Goal: Information Seeking & Learning: Learn about a topic

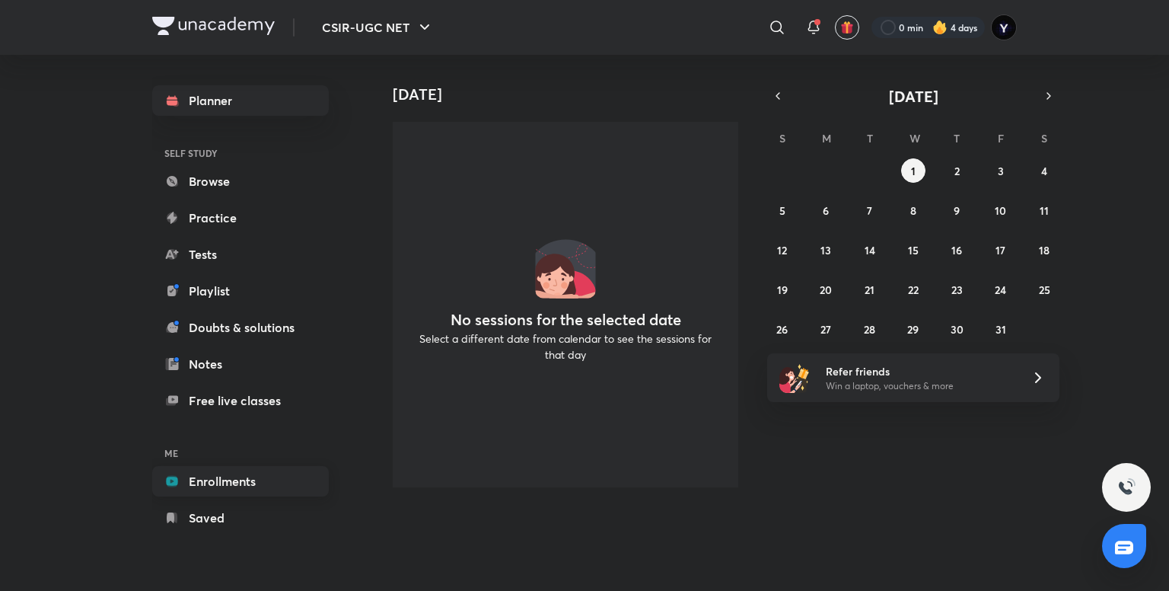
click at [212, 476] on link "Enrollments" at bounding box center [240, 481] width 177 height 30
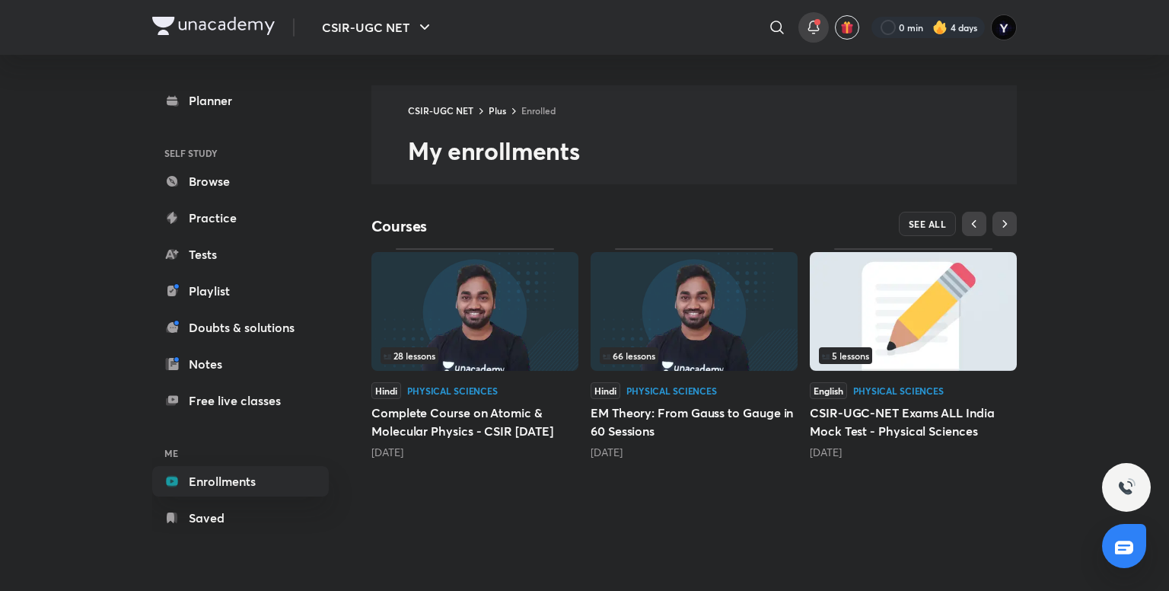
click at [809, 36] on icon at bounding box center [813, 27] width 18 height 18
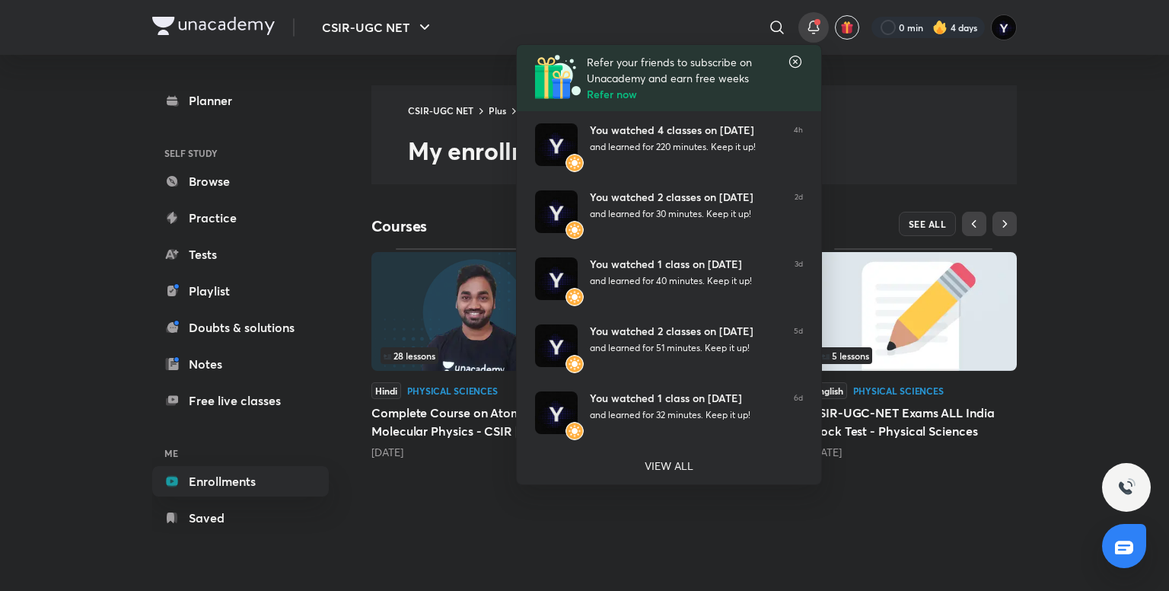
click at [1097, 95] on div at bounding box center [584, 295] width 1169 height 591
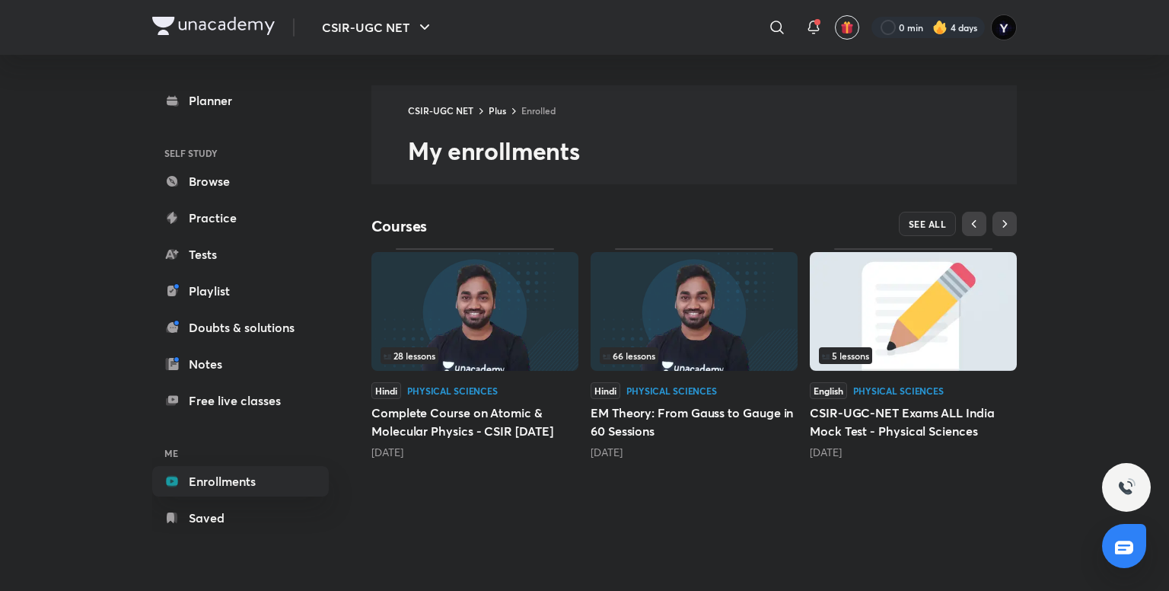
click at [939, 24] on img at bounding box center [939, 27] width 15 height 15
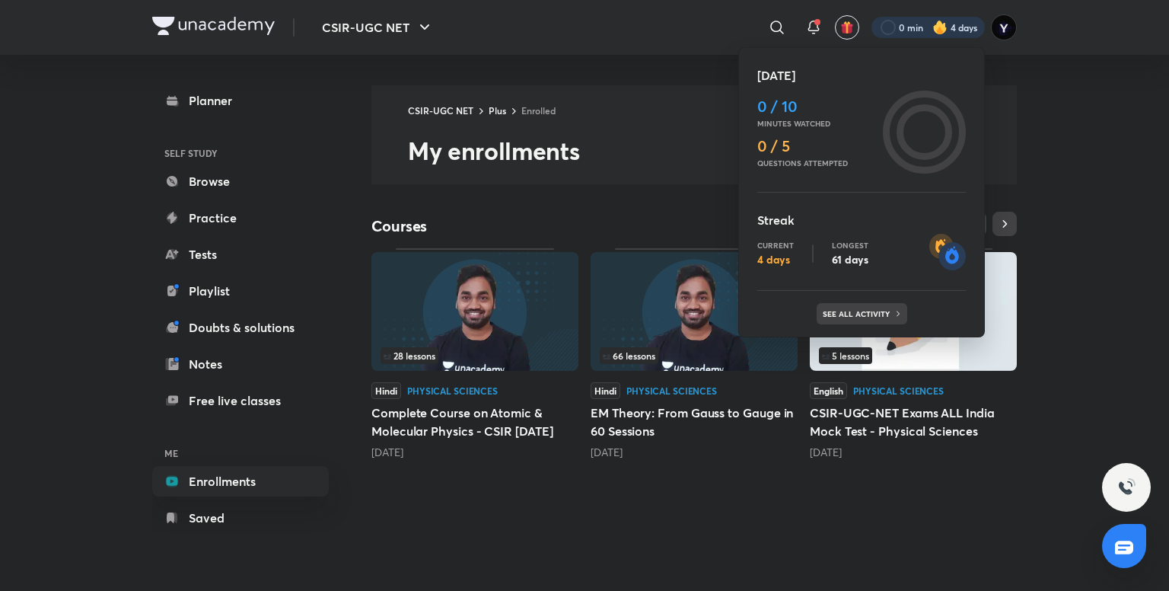
click at [863, 321] on div "See all activity" at bounding box center [862, 313] width 91 height 21
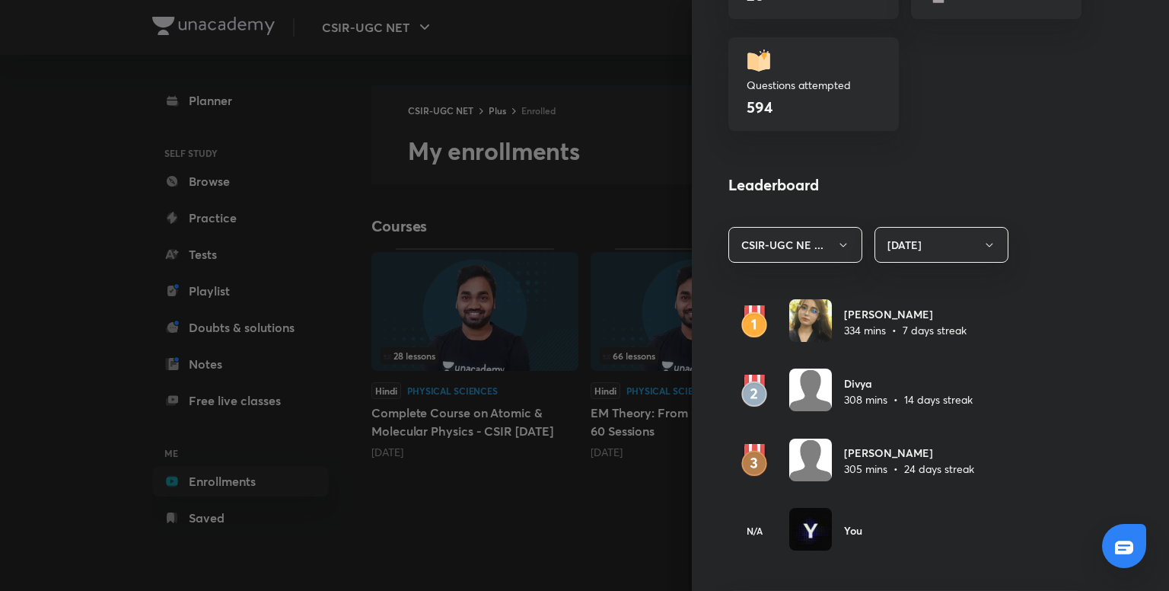
scroll to position [702, 0]
click at [919, 252] on button "Today" at bounding box center [941, 244] width 134 height 36
click at [907, 326] on li "Last 7 days" at bounding box center [930, 318] width 132 height 28
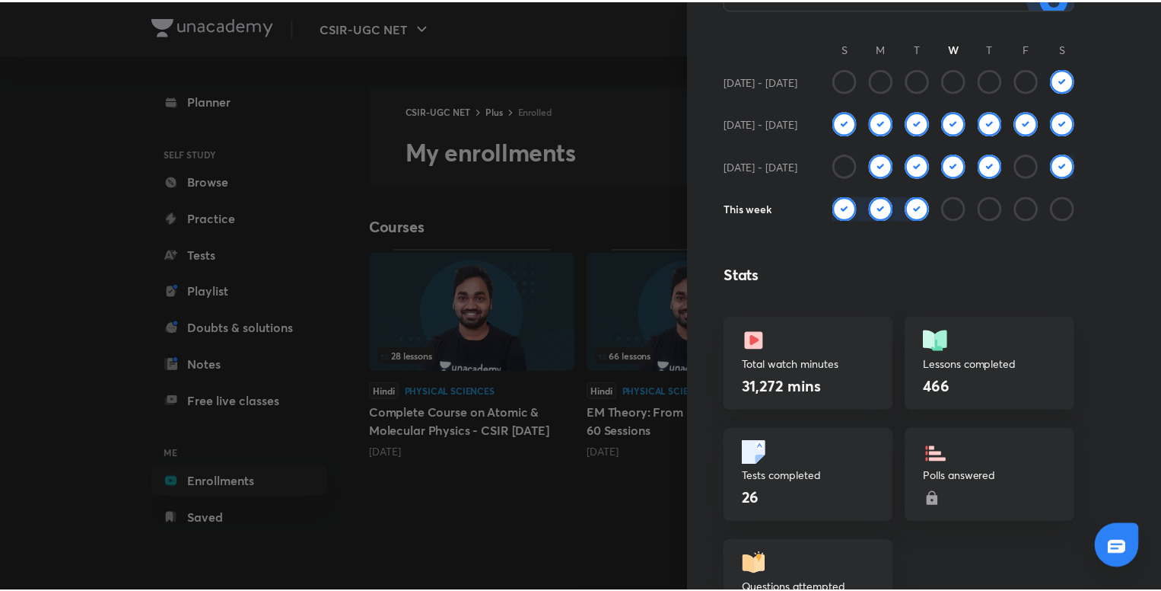
scroll to position [0, 0]
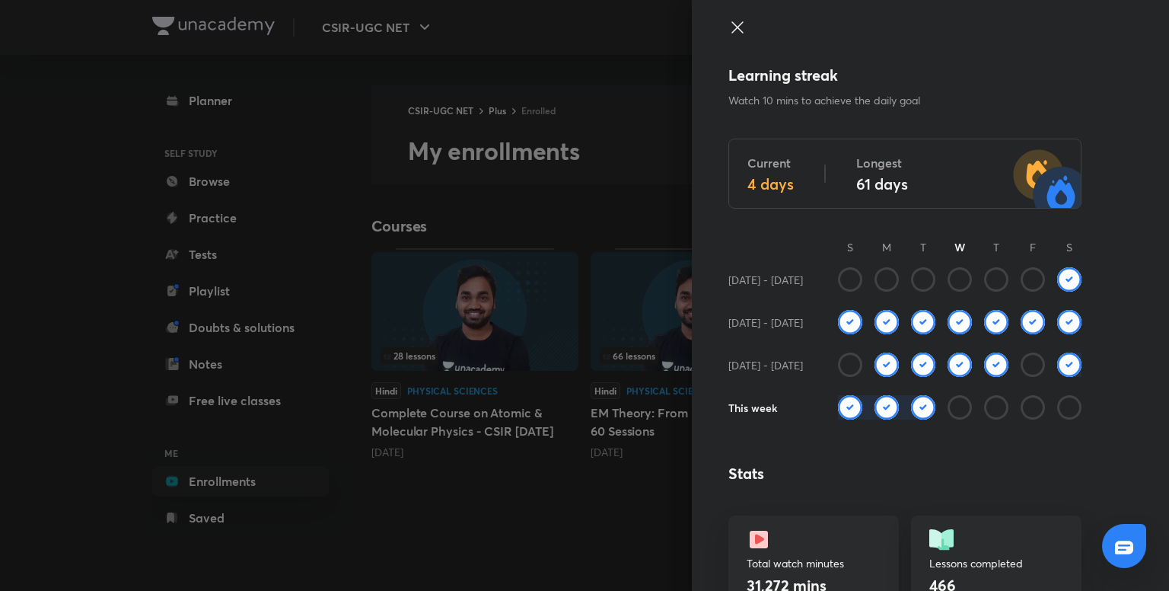
click at [731, 30] on icon at bounding box center [736, 26] width 11 height 11
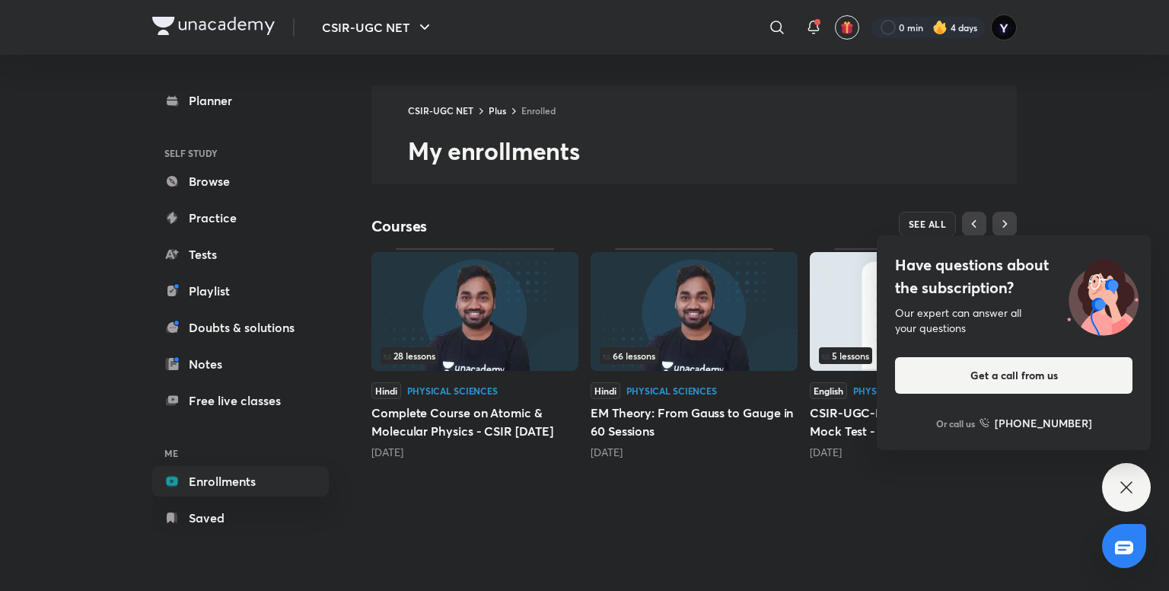
click at [1122, 476] on div "Have questions about the subscription? Our expert can answer all your questions…" at bounding box center [1126, 487] width 49 height 49
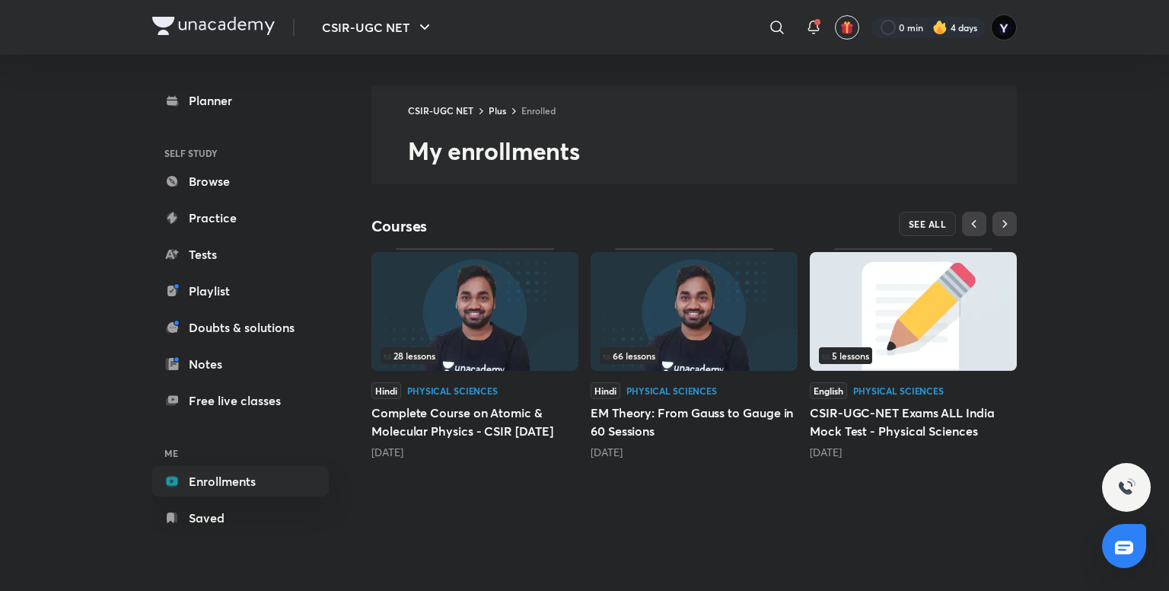
click at [747, 498] on div "66 lessons Hindi Physical Sciences EM Theory: From Gauss to Gauge in 60 Session…" at bounding box center [694, 379] width 207 height 263
click at [934, 221] on span "SEE ALL" at bounding box center [928, 223] width 38 height 11
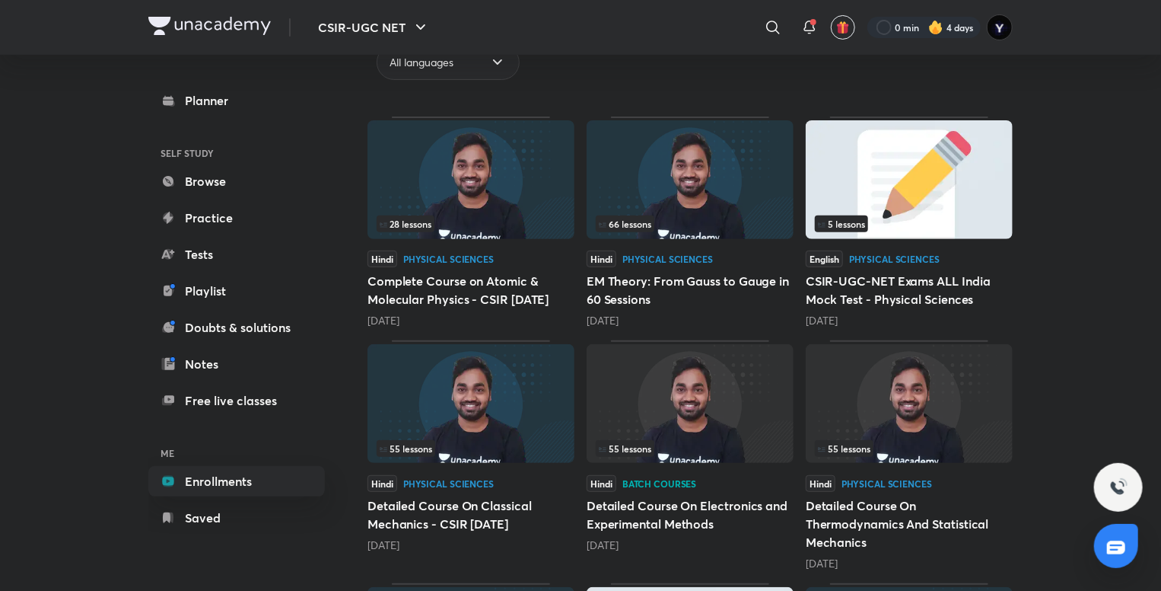
scroll to position [134, 0]
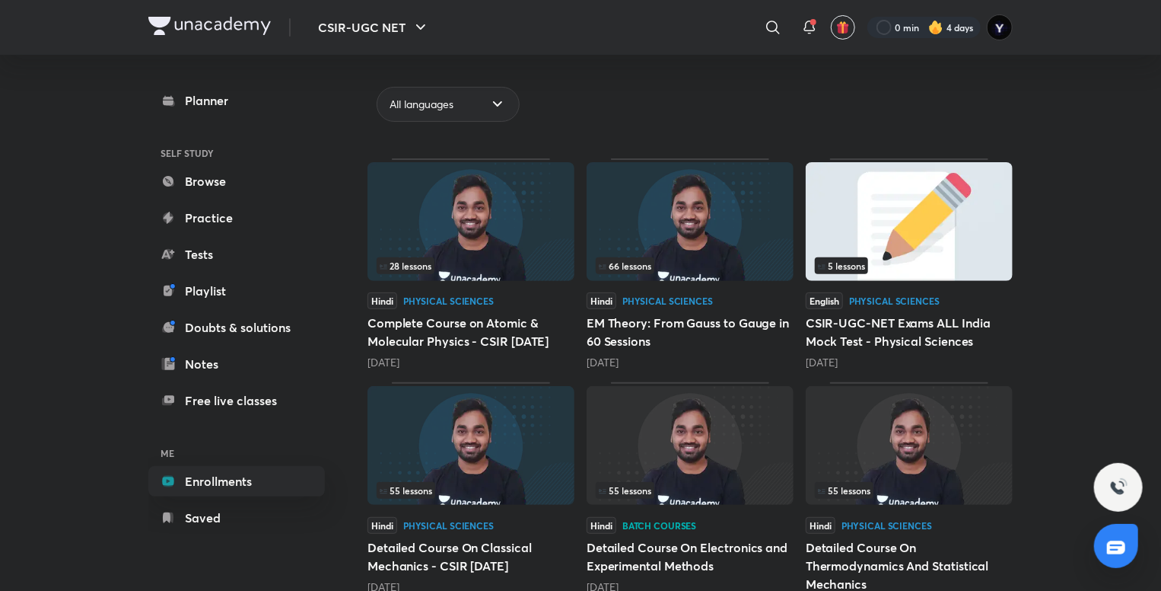
click at [990, 269] on div "5 lessons" at bounding box center [909, 265] width 189 height 17
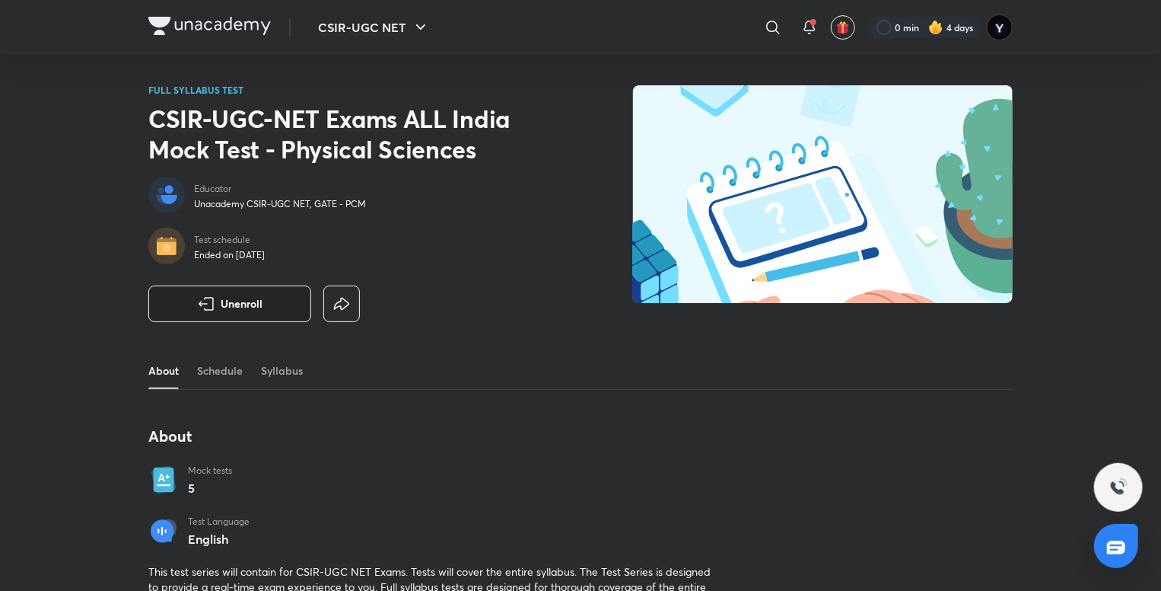
click at [261, 311] on button "Unenroll" at bounding box center [229, 303] width 163 height 37
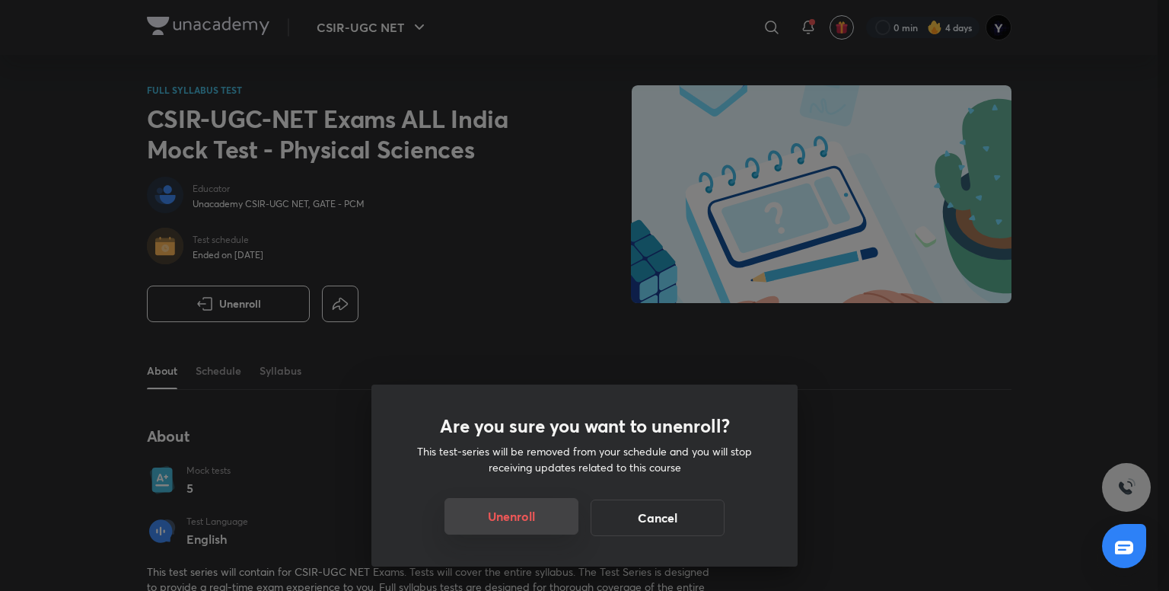
click at [499, 515] on button "Unenroll" at bounding box center [511, 516] width 134 height 37
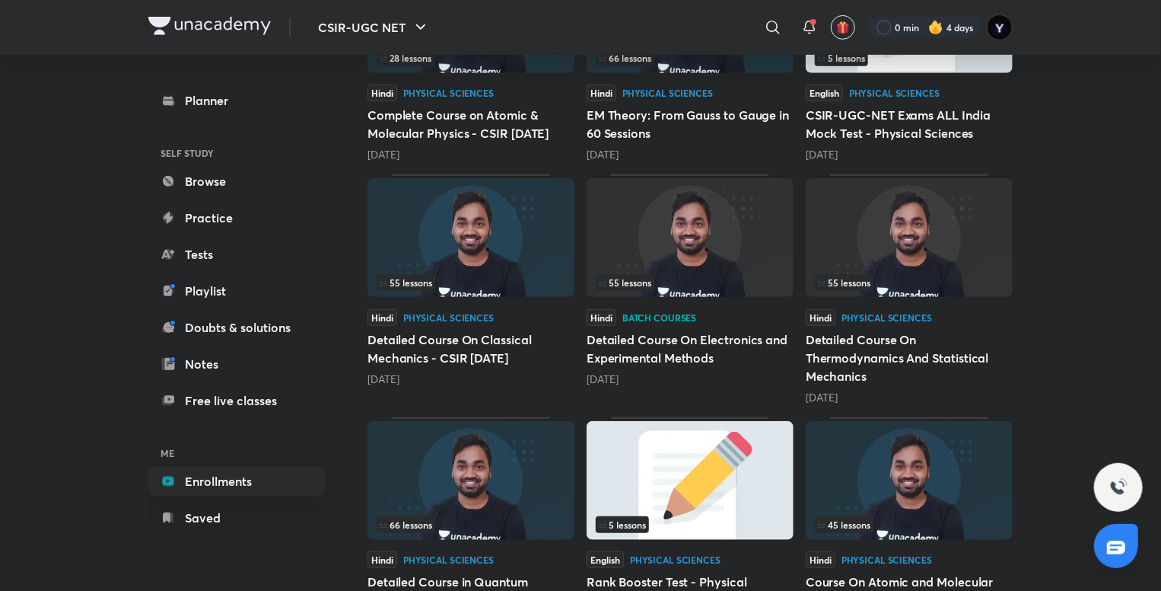
scroll to position [346, 0]
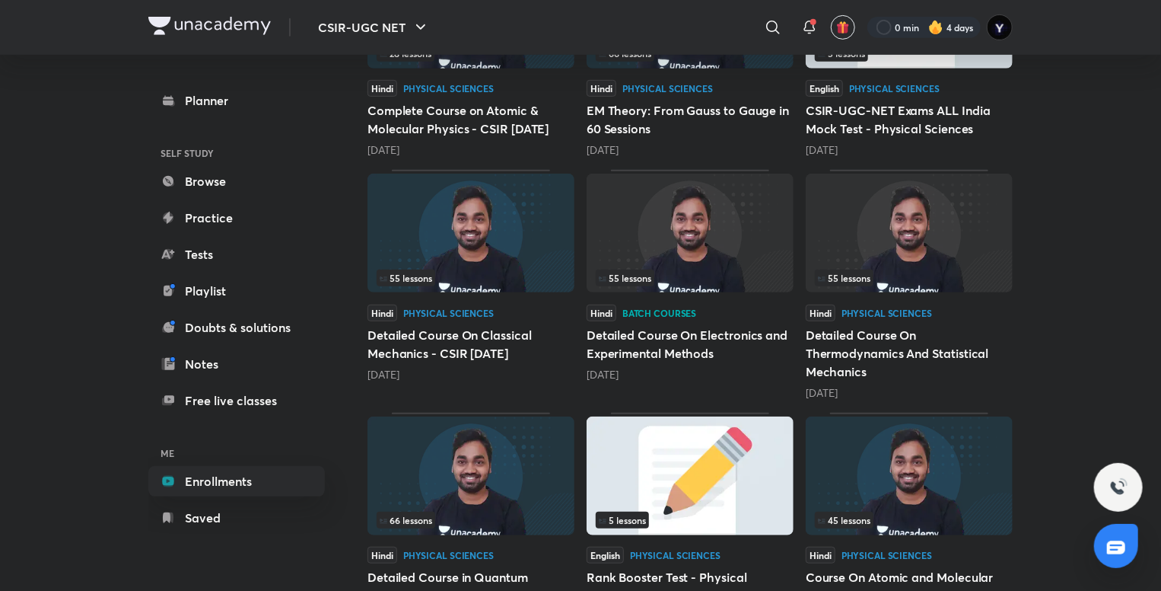
click at [721, 473] on img at bounding box center [690, 475] width 207 height 119
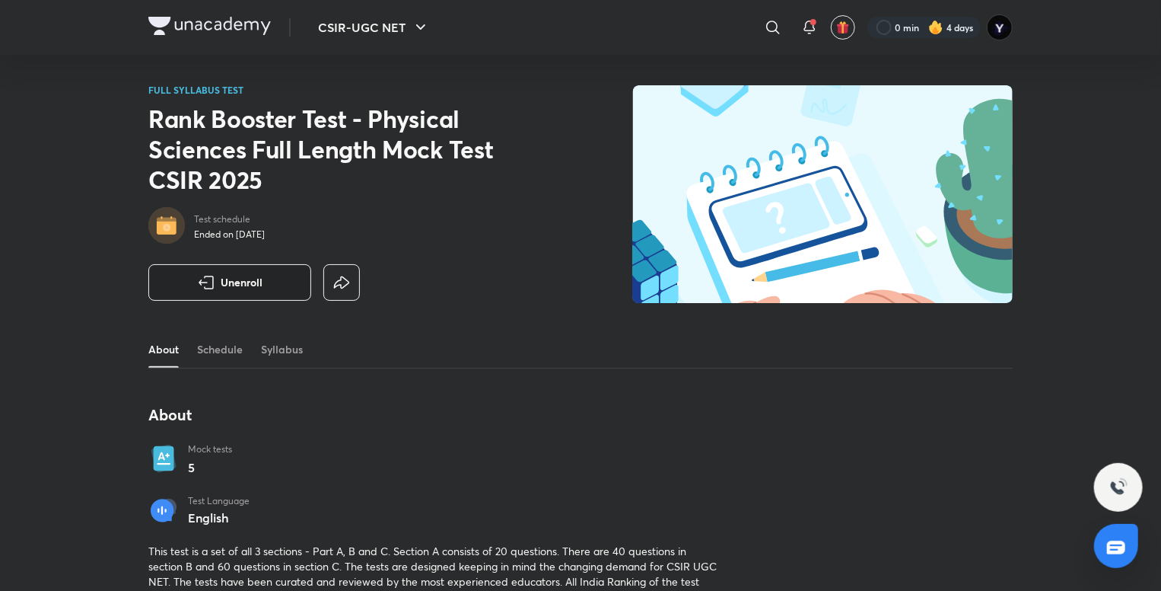
click at [256, 272] on button "Unenroll" at bounding box center [229, 282] width 163 height 37
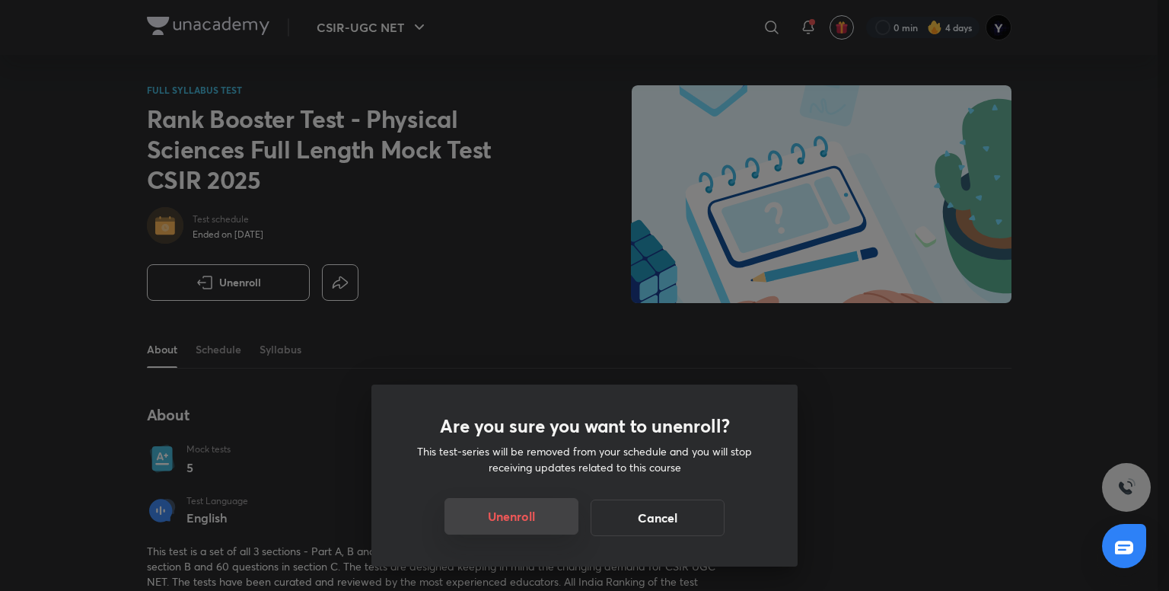
click at [497, 517] on button "Unenroll" at bounding box center [511, 516] width 134 height 37
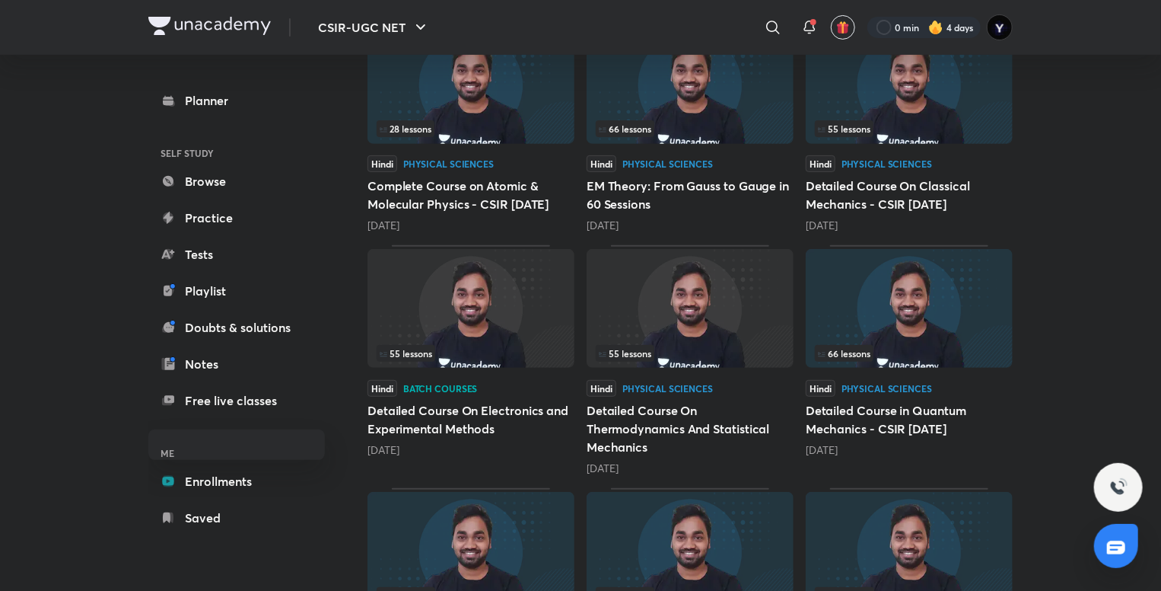
scroll to position [220, 0]
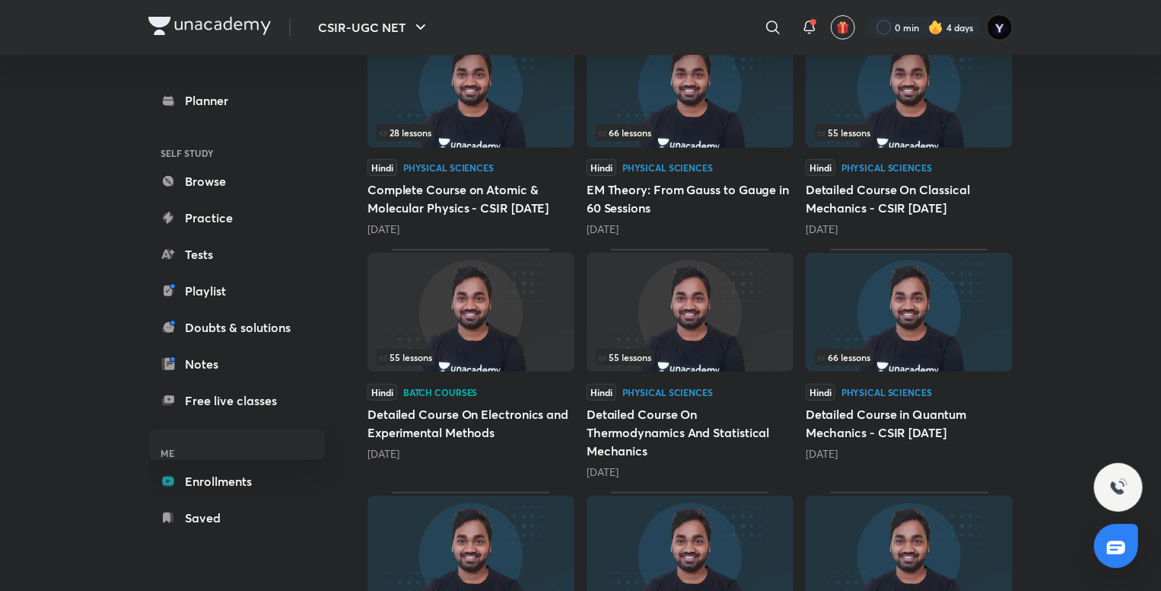
click at [508, 421] on h5 "Detailed Course On Electronics and Experimental Methods" at bounding box center [471, 423] width 207 height 37
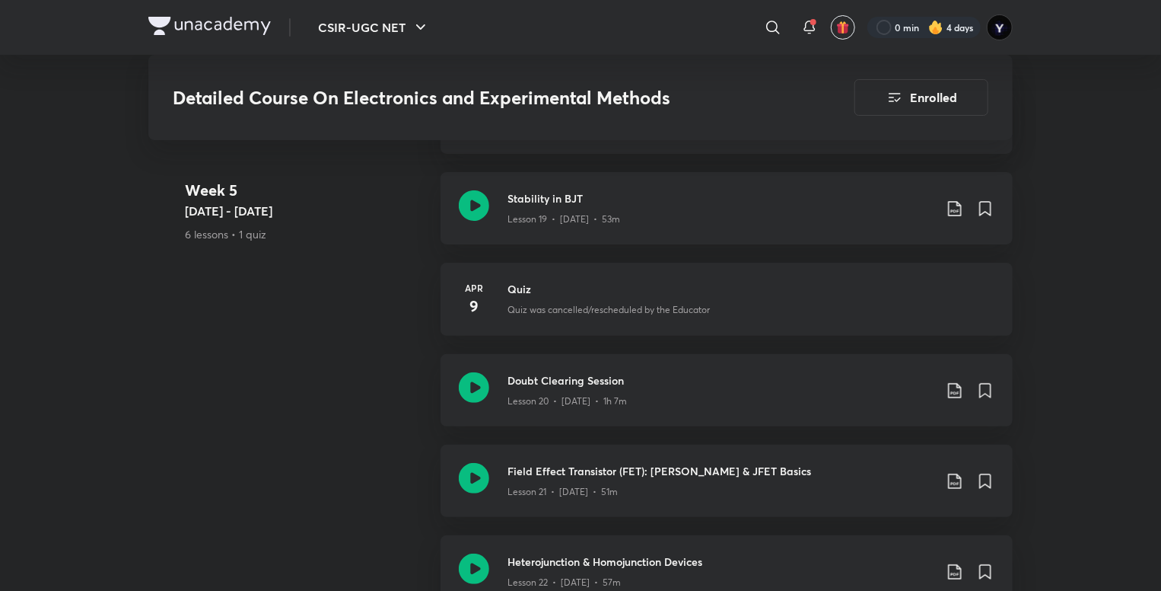
scroll to position [2957, 0]
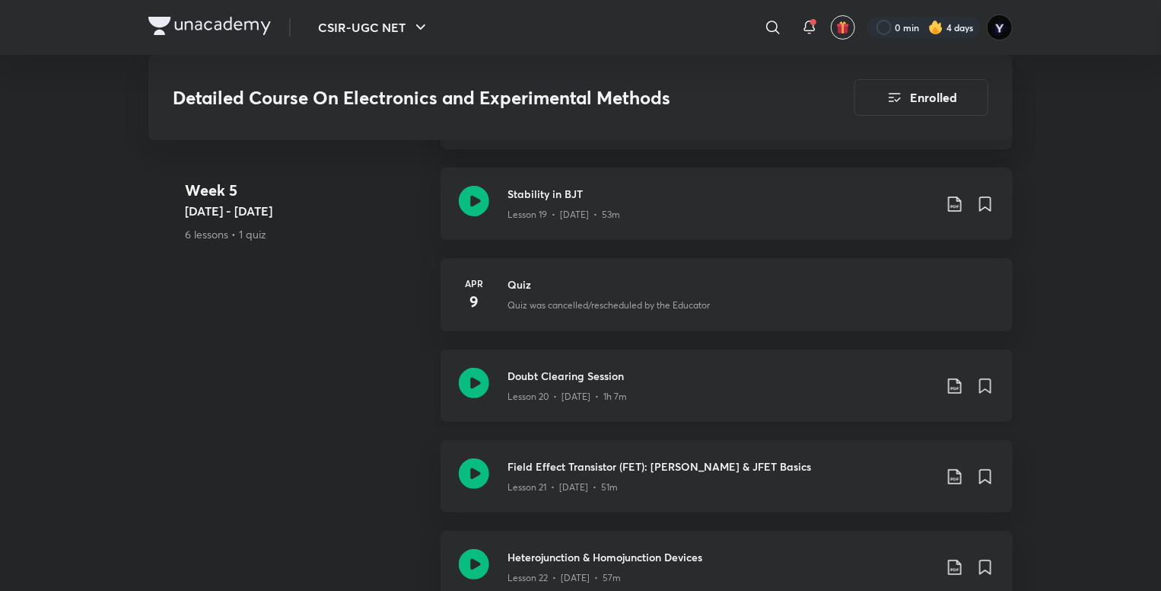
click at [664, 365] on div "Doubt Clearing Session Lesson 20 • [DATE] • 1h 7m" at bounding box center [727, 385] width 572 height 72
